Goal: Find specific page/section: Find specific page/section

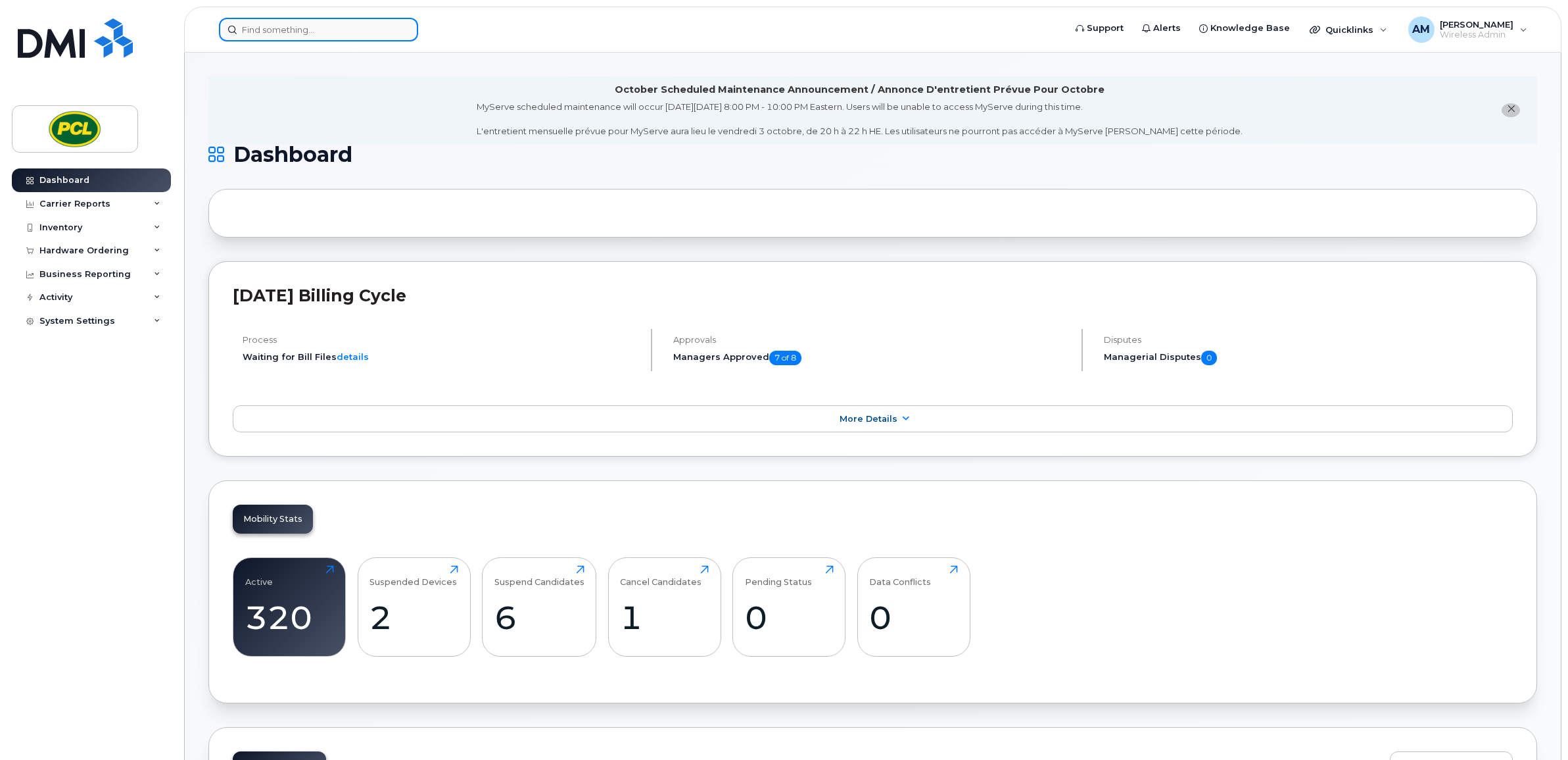
click at [355, 21] on input at bounding box center [319, 30] width 199 height 24
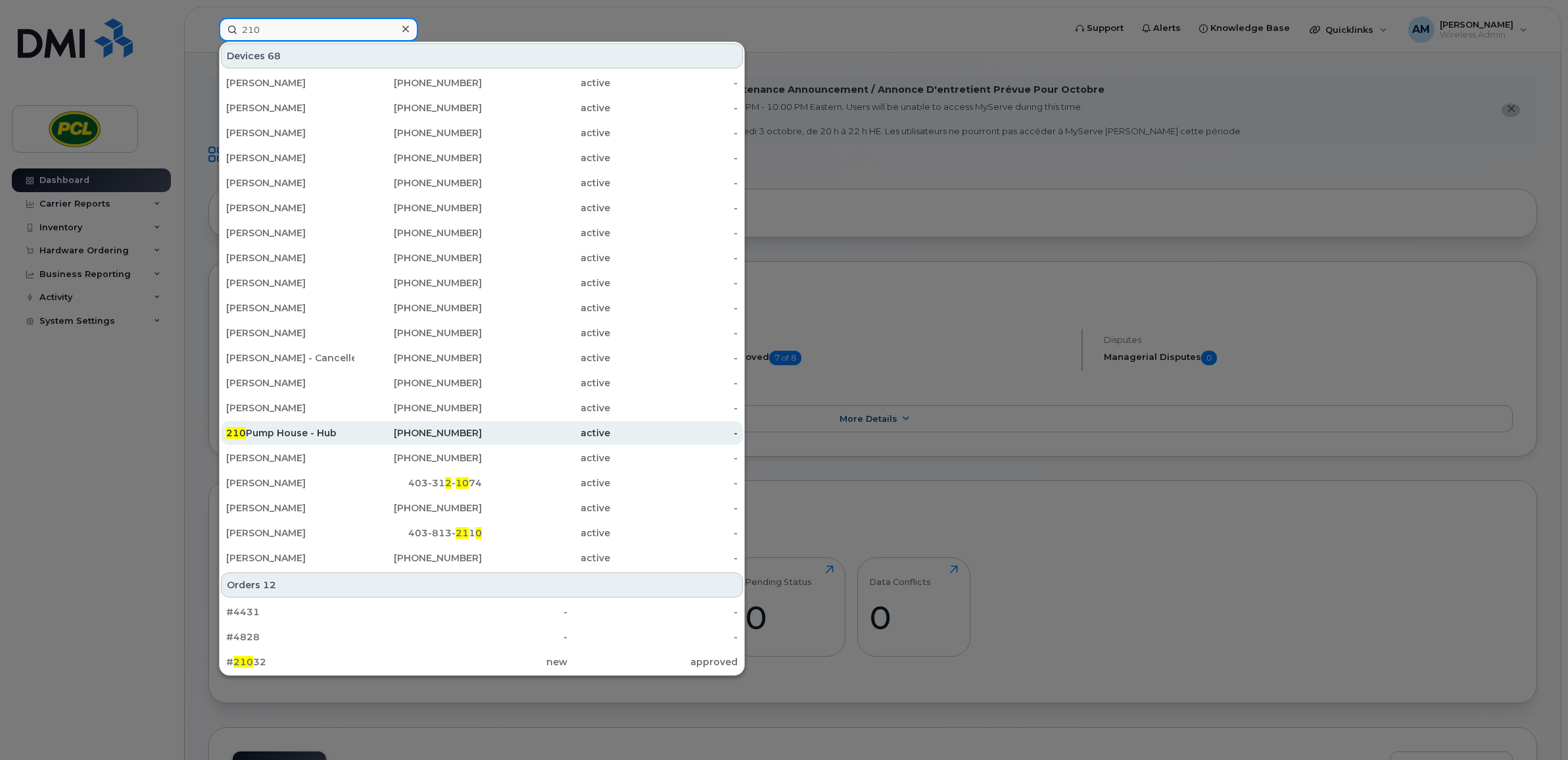
type input "210"
click at [495, 429] on div "active" at bounding box center [546, 432] width 128 height 13
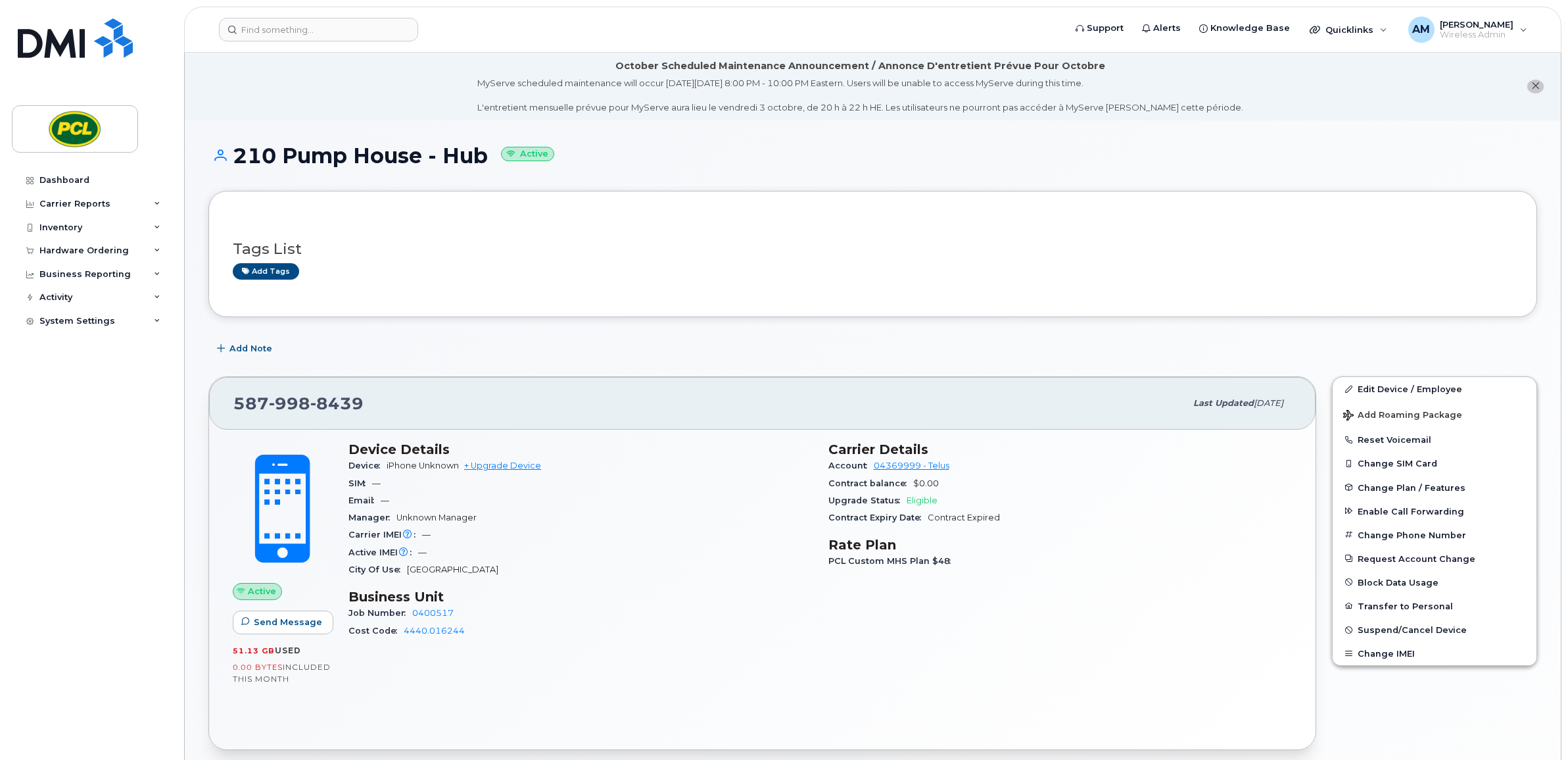
drag, startPoint x: 494, startPoint y: 158, endPoint x: 239, endPoint y: 167, distance: 255.2
click at [239, 167] on div "210 Pump House - Hub Active" at bounding box center [872, 167] width 1329 height 46
copy h1 "210 Pump House - Hub"
click at [74, 178] on div "Dashboard" at bounding box center [64, 179] width 50 height 10
